Goal: Transaction & Acquisition: Purchase product/service

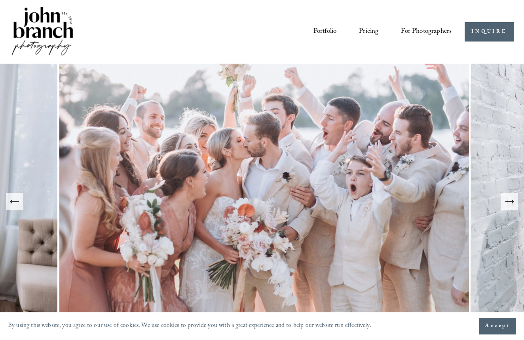
click at [0, 0] on span "Presets" at bounding box center [0, 0] width 0 height 0
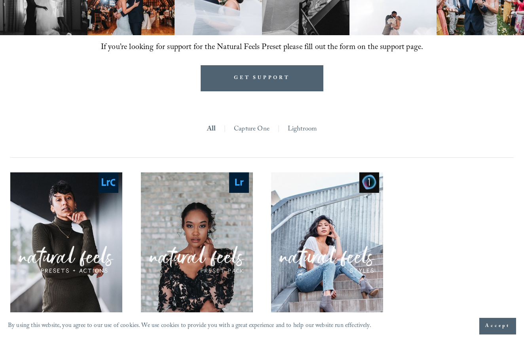
scroll to position [665, 0]
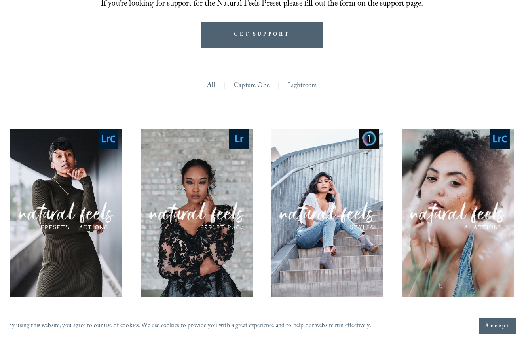
click at [293, 80] on link "Lightroom" at bounding box center [303, 86] width 30 height 13
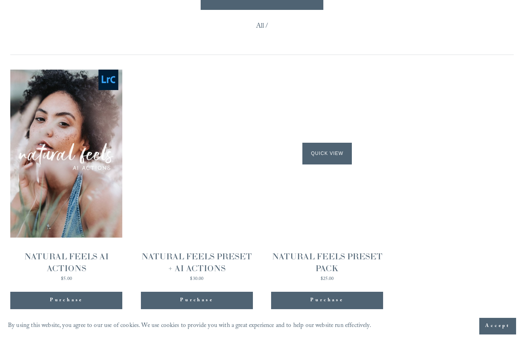
scroll to position [704, 0]
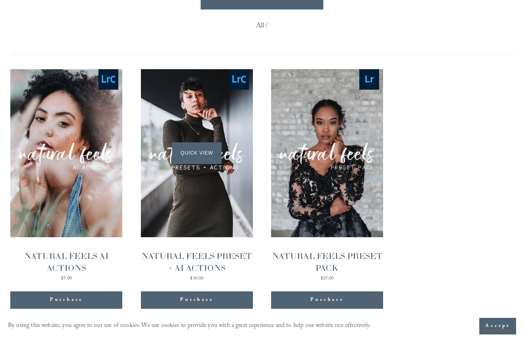
click at [196, 143] on span "Quick View" at bounding box center [196, 154] width 49 height 22
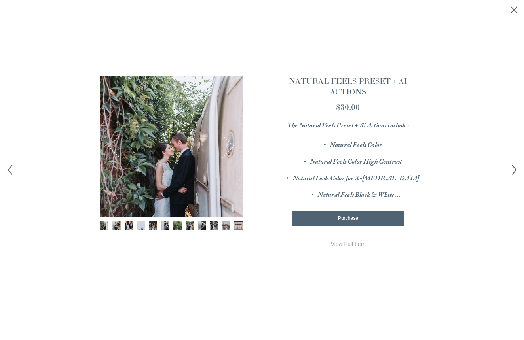
click at [345, 241] on link "View Full Item" at bounding box center [348, 244] width 35 height 7
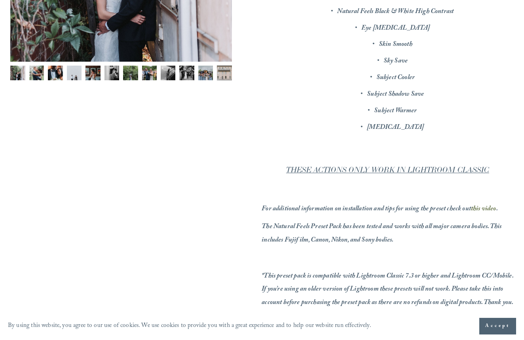
scroll to position [262, 0]
